Goal: Task Accomplishment & Management: Use online tool/utility

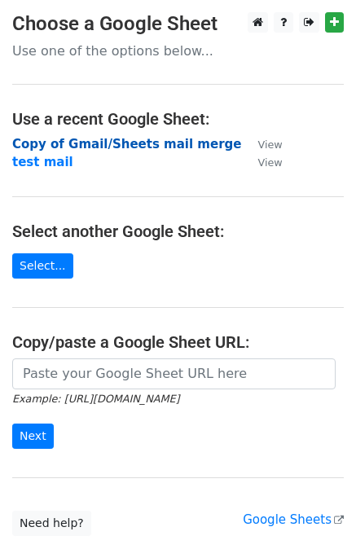
click at [57, 141] on strong "Copy of Gmail/Sheets mail merge" at bounding box center [126, 144] width 229 height 15
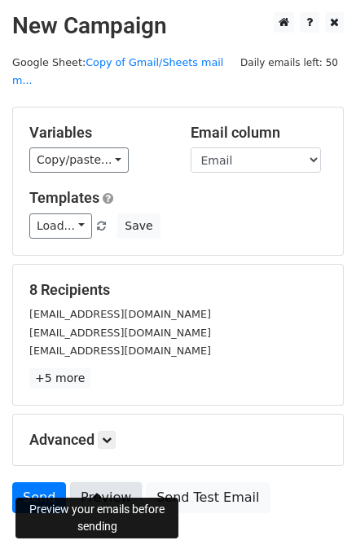
click at [104, 483] on link "Preview" at bounding box center [106, 498] width 72 height 31
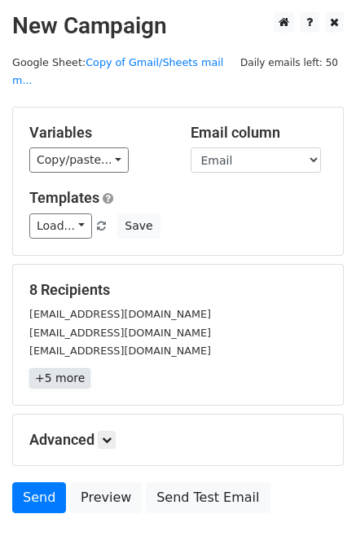
click at [42, 368] on link "+5 more" at bounding box center [59, 378] width 61 height 20
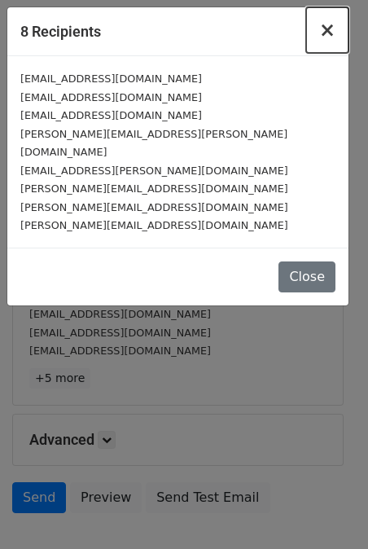
click at [332, 24] on span "×" at bounding box center [328, 30] width 16 height 23
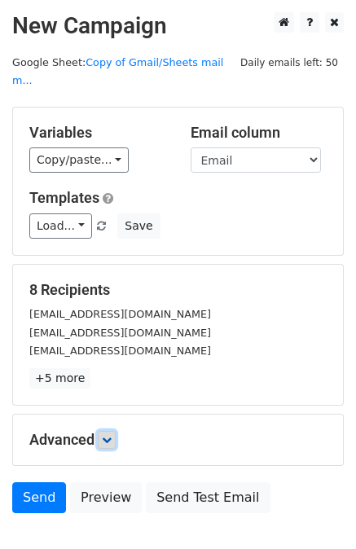
click at [108, 431] on link at bounding box center [107, 440] width 18 height 18
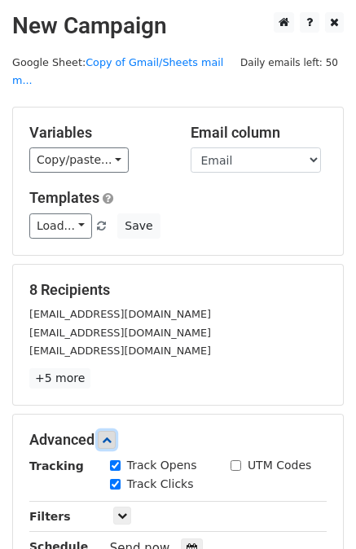
click at [108, 431] on link at bounding box center [107, 440] width 18 height 18
